Goal: Transaction & Acquisition: Purchase product/service

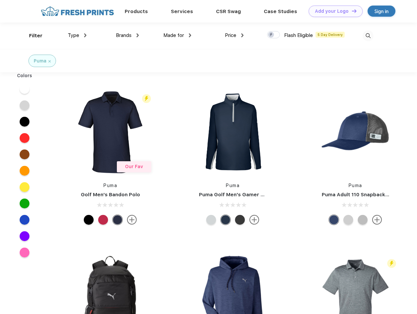
click at [333, 11] on link "Add your Logo Design Tool" at bounding box center [336, 11] width 54 height 11
click at [0, 0] on div "Design Tool" at bounding box center [0, 0] width 0 height 0
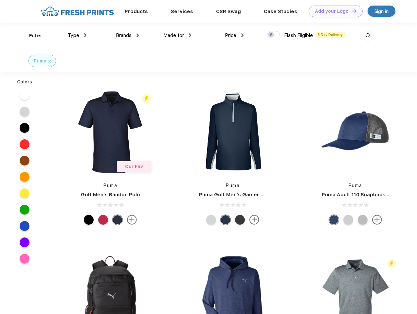
click at [351, 11] on link "Add your Logo Design Tool" at bounding box center [336, 11] width 54 height 11
click at [31, 36] on div "Filter" at bounding box center [35, 36] width 13 height 8
click at [77, 35] on span "Type" at bounding box center [73, 35] width 11 height 6
click at [127, 35] on span "Brands" at bounding box center [124, 35] width 16 height 6
click at [177, 35] on span "Made for" at bounding box center [173, 35] width 21 height 6
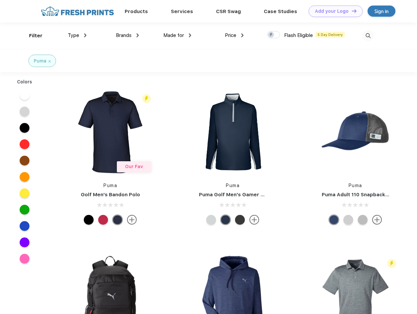
click at [234, 35] on span "Price" at bounding box center [230, 35] width 11 height 6
click at [274, 35] on div at bounding box center [273, 34] width 13 height 7
click at [271, 35] on input "checkbox" at bounding box center [269, 33] width 4 height 4
click at [368, 36] on img at bounding box center [368, 35] width 11 height 11
